Goal: Task Accomplishment & Management: Complete application form

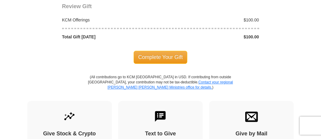
scroll to position [693, 0]
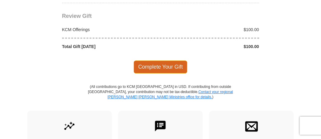
click at [152, 61] on span "Complete Your Gift" at bounding box center [161, 67] width 54 height 13
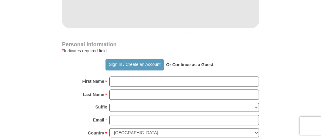
scroll to position [469, 0]
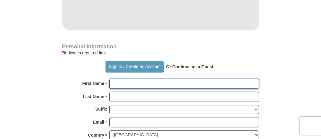
click at [122, 79] on input "First Name *" at bounding box center [184, 84] width 150 height 10
type input "eeeeeeeeeeeeeeeeeeee"
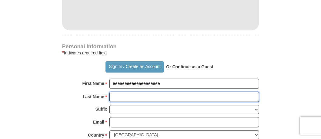
click at [119, 92] on input "Last Name *" at bounding box center [184, 97] width 150 height 10
type input "eeeeeeeeeeeeeeeeeeee"
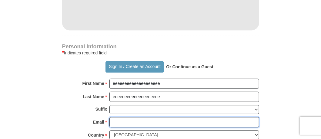
click at [118, 118] on input "Email *" at bounding box center [184, 123] width 150 height 10
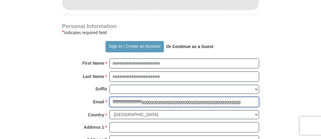
scroll to position [500, 0]
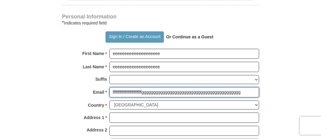
type input "ffffffffffffffffffffffffffgggggggggggggggggggggggggggggggggggggggggg"
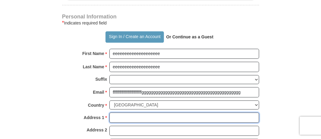
click at [120, 113] on input "Address 1 *" at bounding box center [184, 118] width 150 height 10
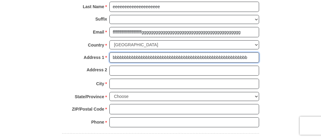
scroll to position [560, 0]
type input "bbbbbbbbbbbbbbbbbbbbbbbbbbbbbbbbbbbbbbbbbbbbbbbbbbbbbbbbb"
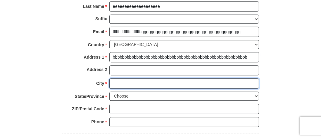
click at [122, 78] on input "City *" at bounding box center [184, 83] width 150 height 10
type input ",,,,,,,,,,,,,,,,,,,,,,,,,,,,,,,,,,,,,,,,,,,,,,,,,,,,,,,,,,,,,,,,,,,,,,"
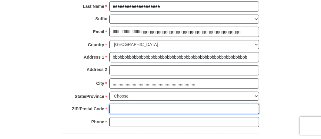
click at [119, 104] on input "ZIP/Postal Code *" at bounding box center [184, 109] width 150 height 10
type input "yyyyyyyyyyyyyyy"
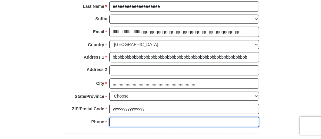
click at [123, 117] on input "Phone * *" at bounding box center [184, 122] width 150 height 10
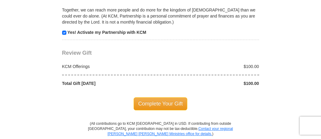
scroll to position [712, 0]
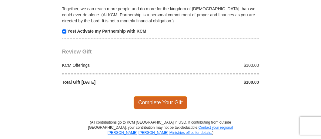
type input "244444444444444"
click at [161, 96] on span "Complete Your Gift" at bounding box center [161, 102] width 54 height 13
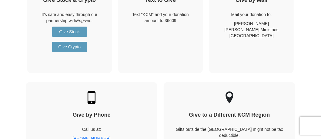
scroll to position [954, 0]
